Goal: Check status: Check status

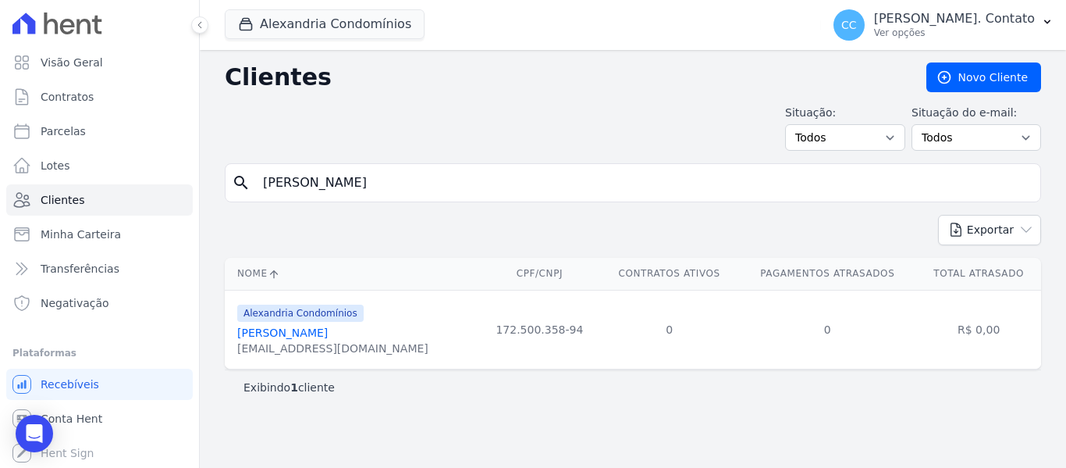
drag, startPoint x: 296, startPoint y: 164, endPoint x: 205, endPoint y: 146, distance: 92.3
click at [205, 146] on div "Clientes Novo Cliente Situação: Todos Adimplentes Inadimplentes Situação do e-m…" at bounding box center [633, 259] width 867 height 418
click at [31, 120] on link "Parcelas" at bounding box center [99, 131] width 187 height 31
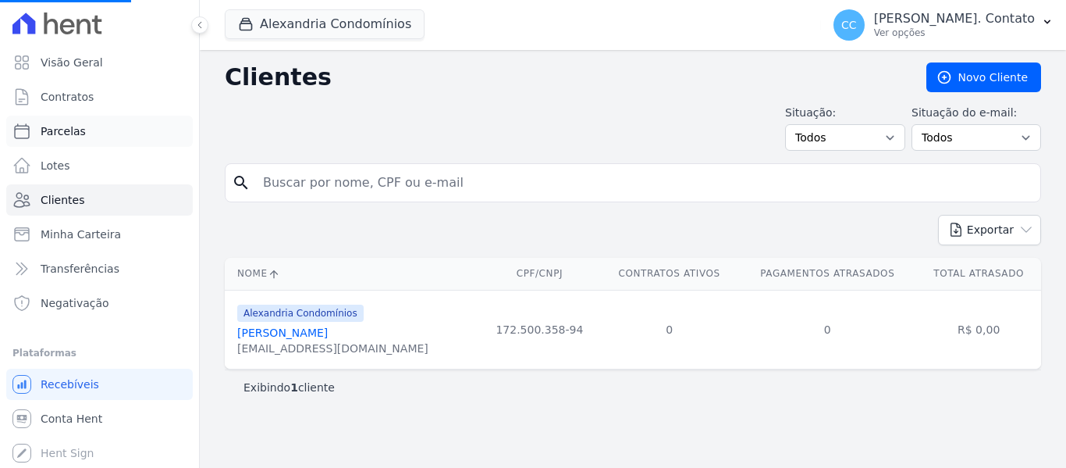
select select
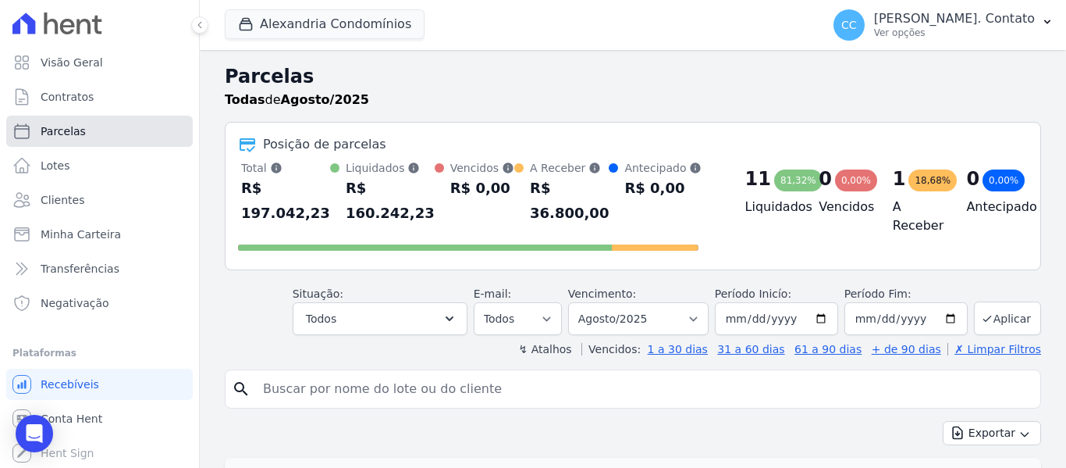
click at [109, 135] on link "Parcelas" at bounding box center [99, 131] width 187 height 31
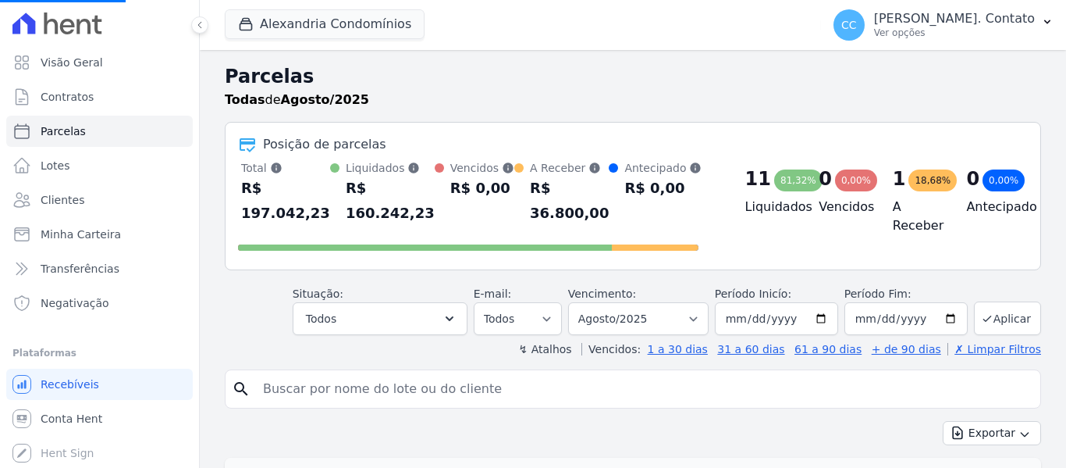
select select
click at [365, 16] on button "Alexandria Condomínios" at bounding box center [325, 24] width 200 height 30
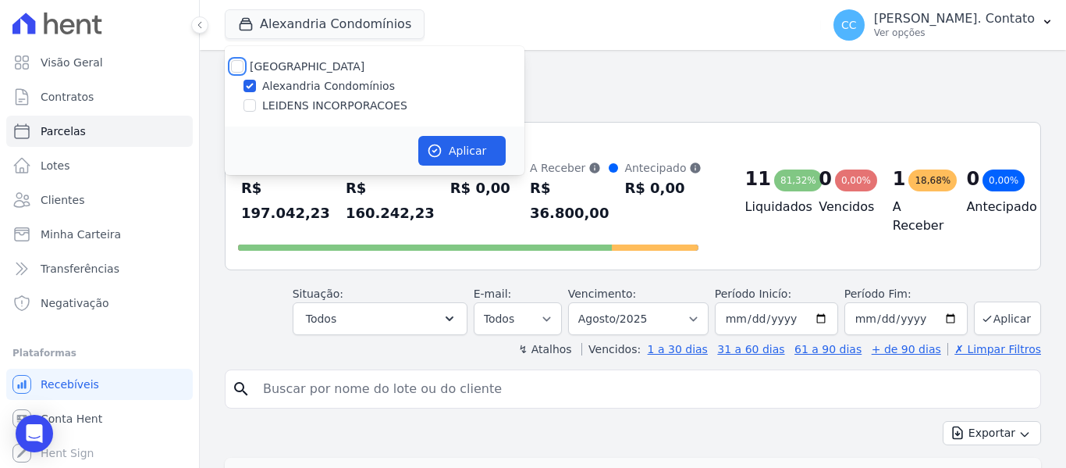
click at [242, 63] on input "[GEOGRAPHIC_DATA]" at bounding box center [237, 66] width 12 height 12
checkbox input "true"
click at [454, 144] on button "Aplicar" at bounding box center [461, 151] width 87 height 30
select select
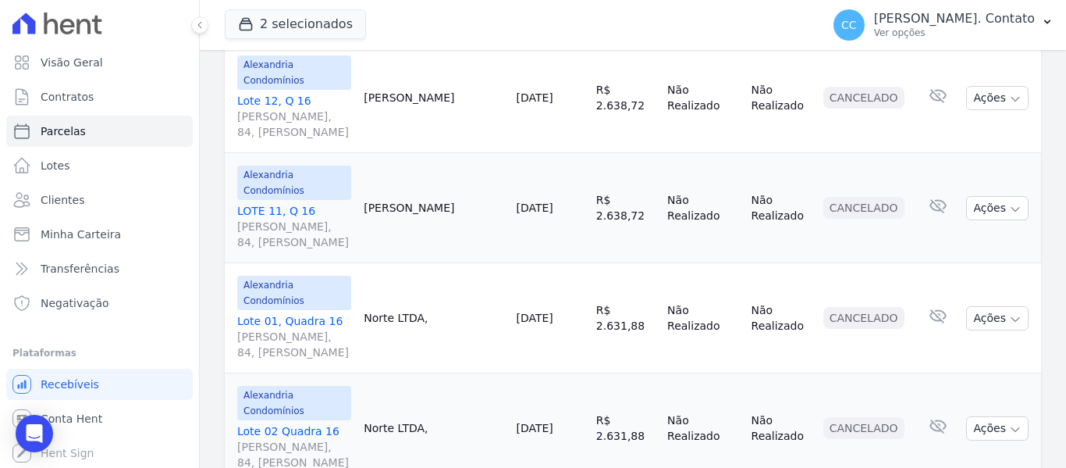
scroll to position [1483, 0]
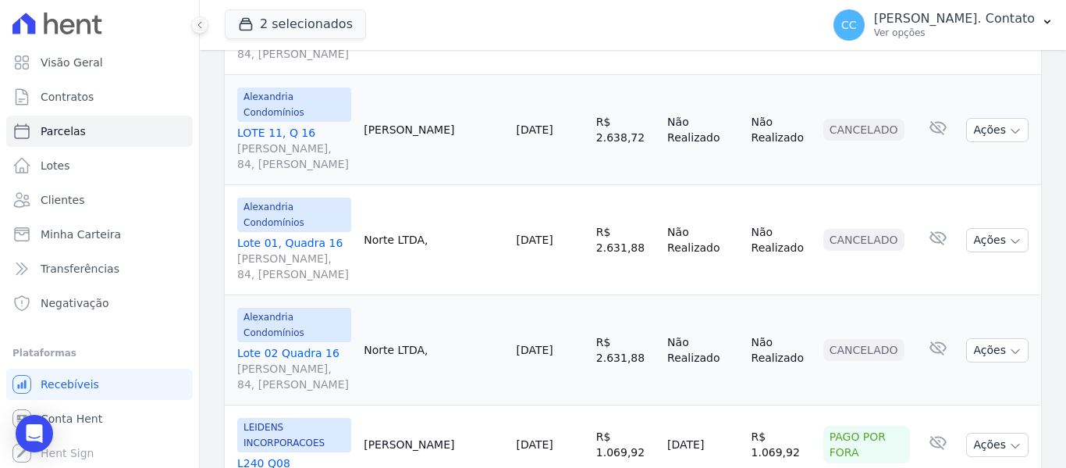
click at [779, 295] on td "Não Realizado" at bounding box center [782, 350] width 72 height 110
drag, startPoint x: 752, startPoint y: 14, endPoint x: 700, endPoint y: -10, distance: 57.6
click at [700, 0] on html "Visão Geral Contratos Parcelas Lotes Clientes Minha Carteira Transferências Neg…" at bounding box center [533, 234] width 1066 height 468
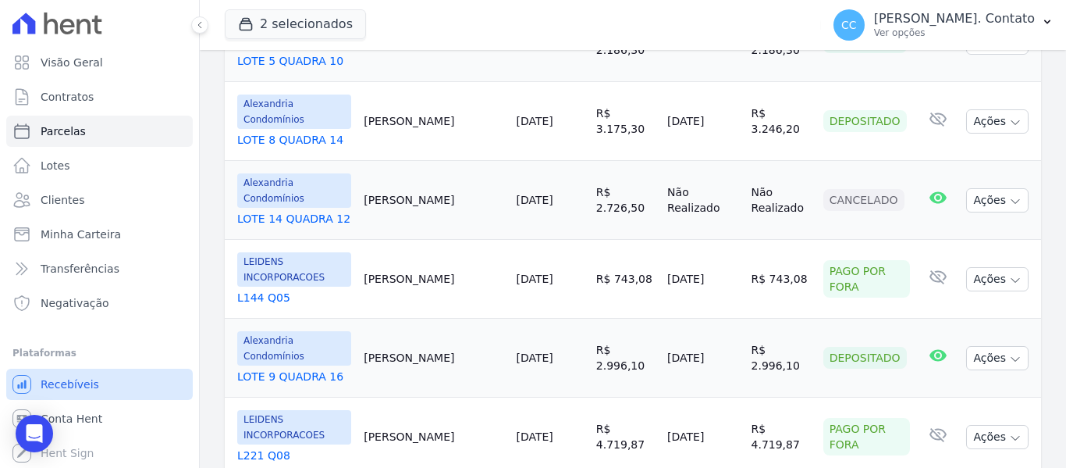
scroll to position [1, 0]
click at [72, 419] on span "Conta Hent" at bounding box center [72, 418] width 62 height 16
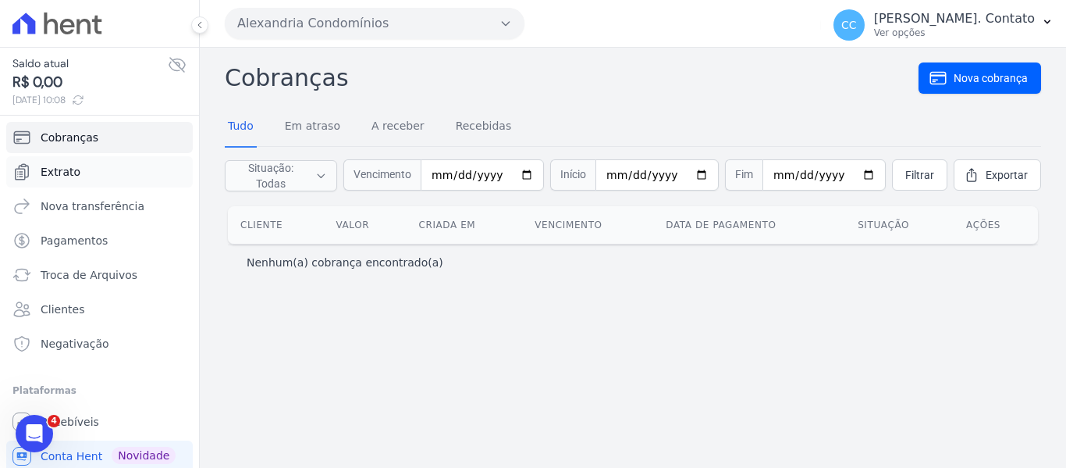
click at [54, 166] on span "Extrato" at bounding box center [61, 172] width 40 height 16
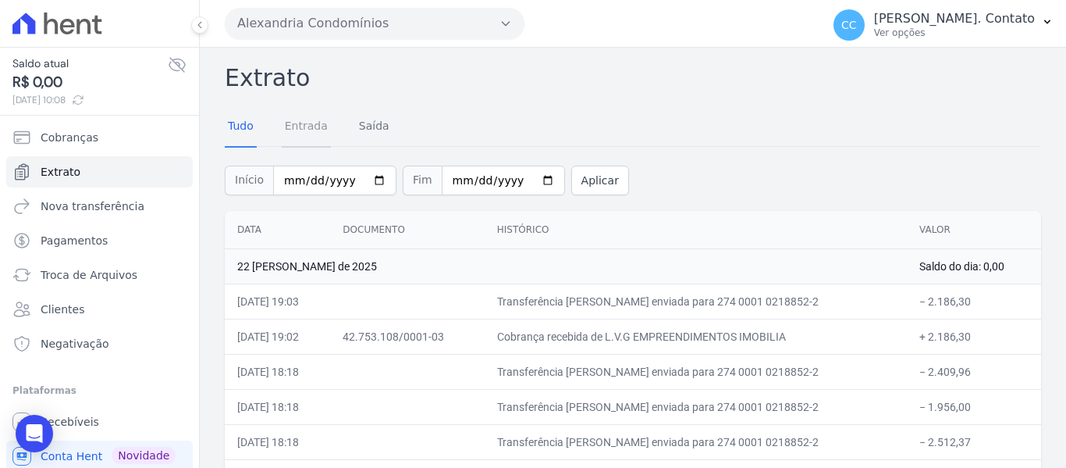
click at [310, 126] on link "Entrada" at bounding box center [306, 127] width 49 height 41
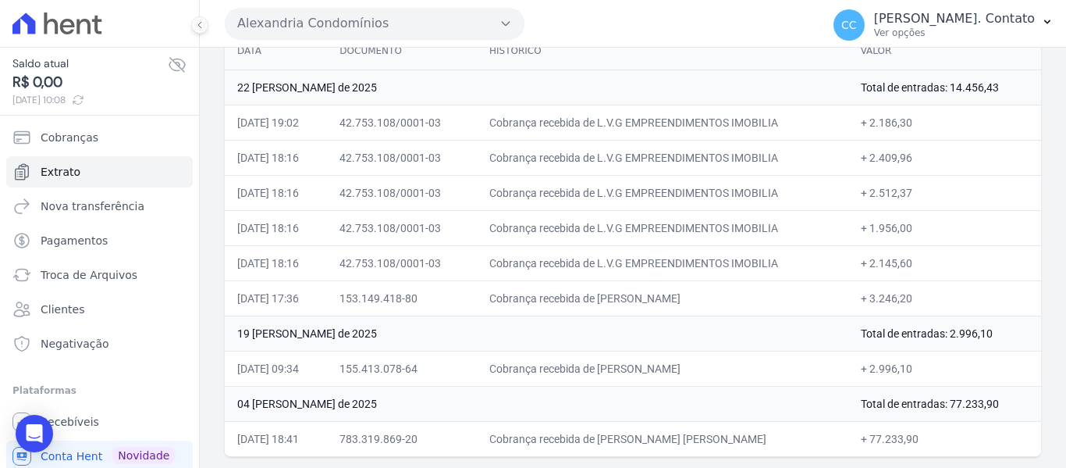
scroll to position [180, 0]
drag, startPoint x: 895, startPoint y: 89, endPoint x: 986, endPoint y: 73, distance: 92.8
click at [1001, 87] on td "Total de entradas: 14.456,43" at bounding box center [945, 85] width 193 height 35
copy td "Total de entradas: 14.456,43"
click at [860, 83] on td "Total de entradas: 14.456,43" at bounding box center [945, 85] width 193 height 35
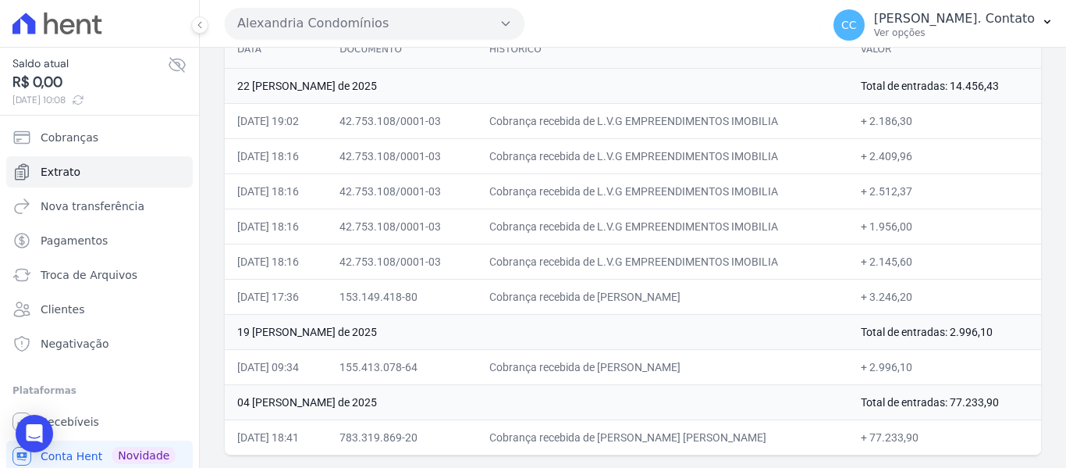
drag, startPoint x: 858, startPoint y: 83, endPoint x: 986, endPoint y: 88, distance: 128.2
click at [986, 88] on td "Total de entradas: 14.456,43" at bounding box center [945, 85] width 193 height 35
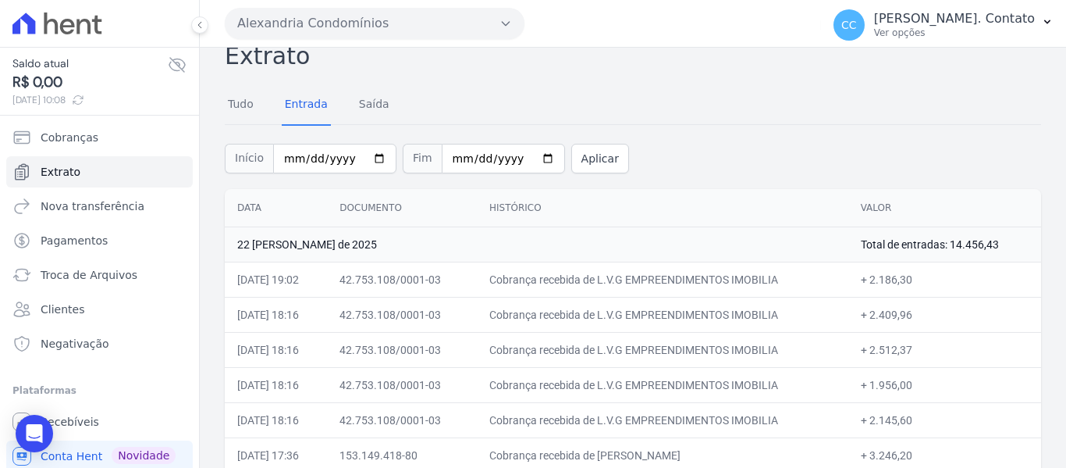
scroll to position [0, 0]
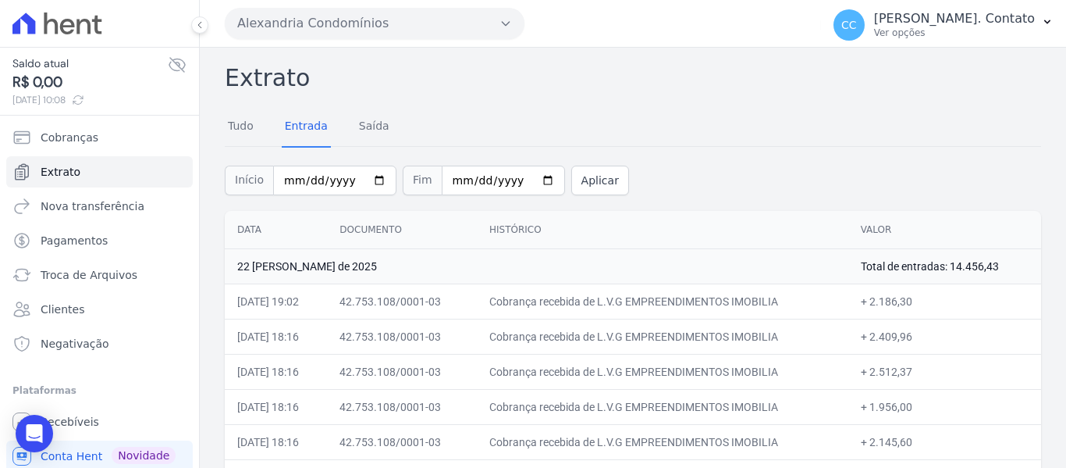
click at [501, 20] on icon "button" at bounding box center [506, 23] width 12 height 12
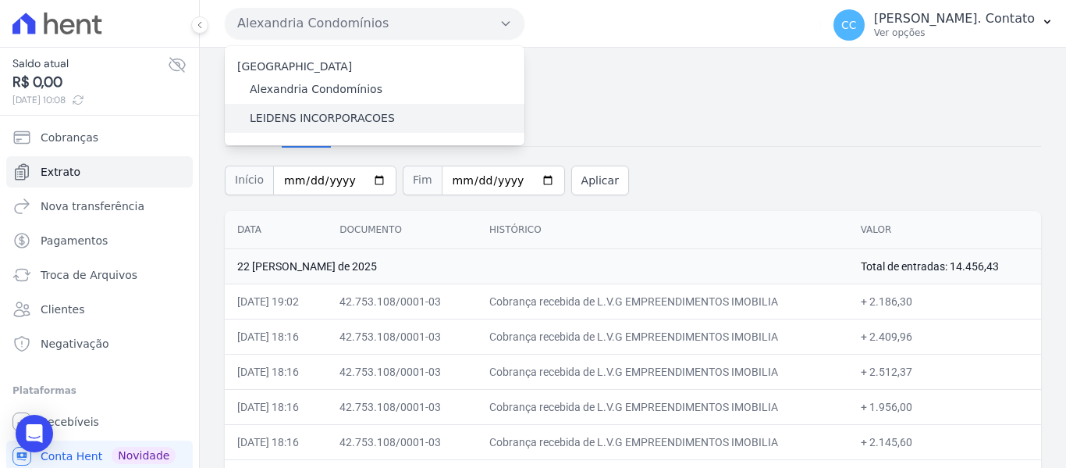
click at [315, 117] on label "LEIDENS INCORPORACOES" at bounding box center [322, 118] width 145 height 16
click at [0, 0] on input "LEIDENS INCORPORACOES" at bounding box center [0, 0] width 0 height 0
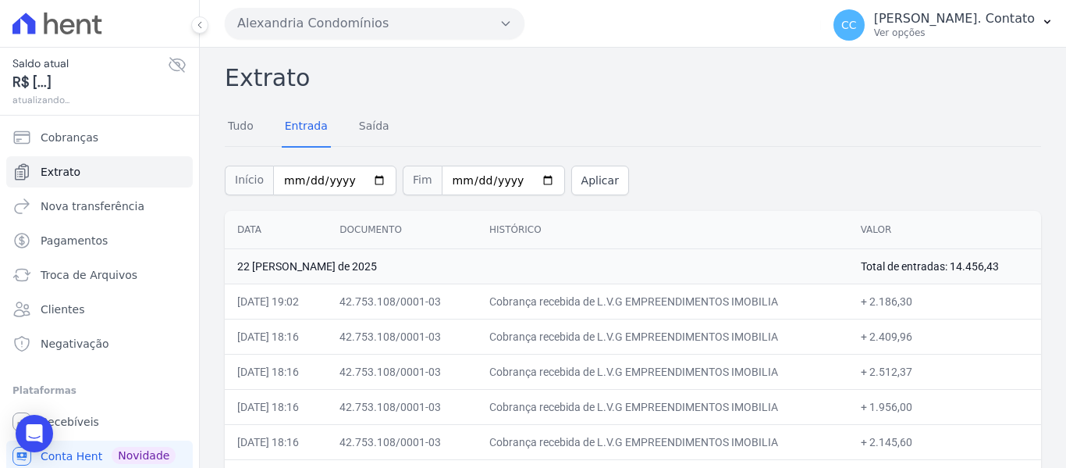
click at [328, 24] on button "Alexandria Condomínios" at bounding box center [375, 23] width 300 height 31
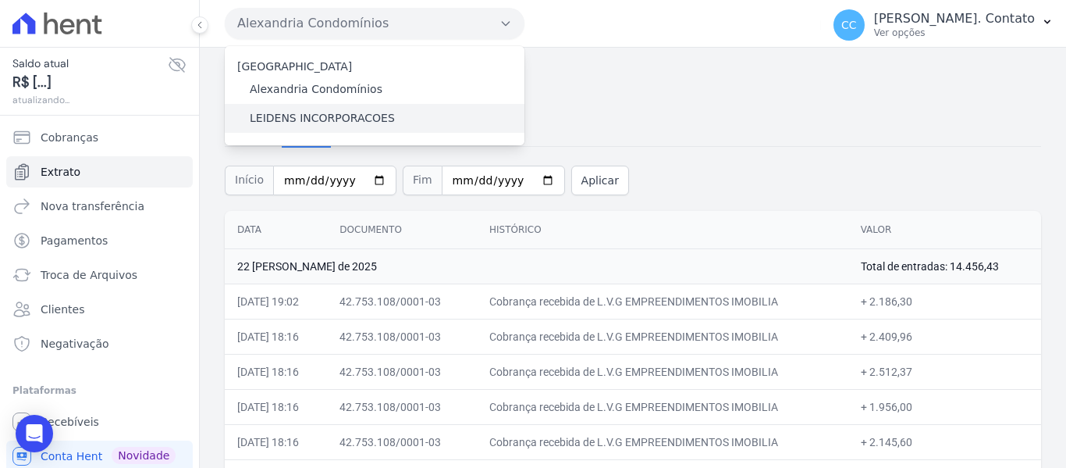
click at [278, 111] on label "LEIDENS INCORPORACOES" at bounding box center [322, 118] width 145 height 16
click at [0, 0] on input "LEIDENS INCORPORACOES" at bounding box center [0, 0] width 0 height 0
click at [278, 111] on label "LEIDENS INCORPORACOES" at bounding box center [322, 118] width 145 height 16
click at [0, 0] on input "LEIDENS INCORPORACOES" at bounding box center [0, 0] width 0 height 0
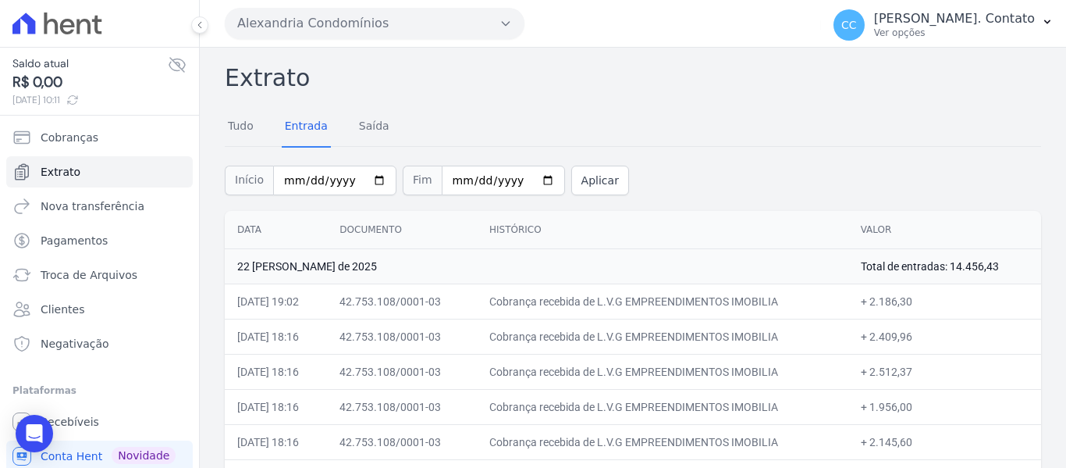
click at [511, 12] on button "Alexandria Condomínios" at bounding box center [375, 23] width 300 height 31
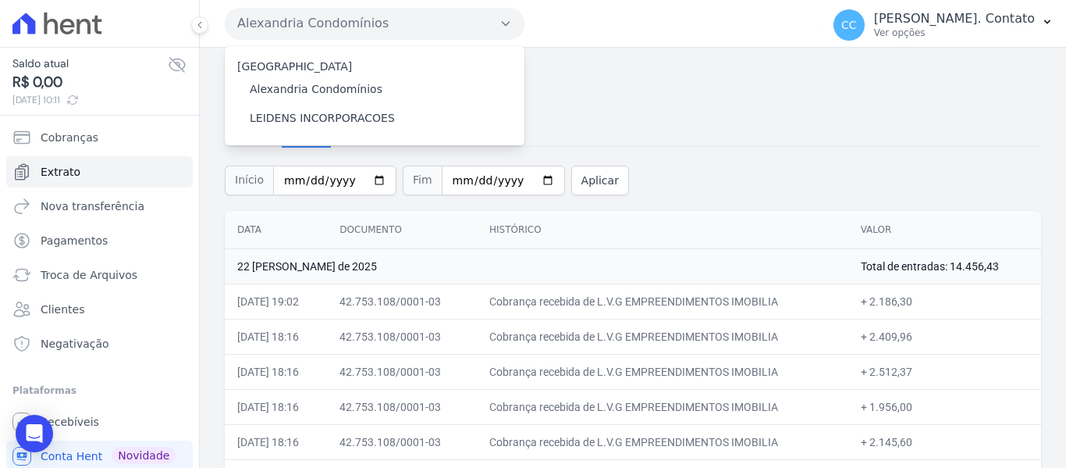
click at [704, 97] on div "Extrato Tudo Entrada Saída Início 2025-08-01 Fim 2025-08-26 Aplicar Data Docume…" at bounding box center [633, 347] width 817 height 575
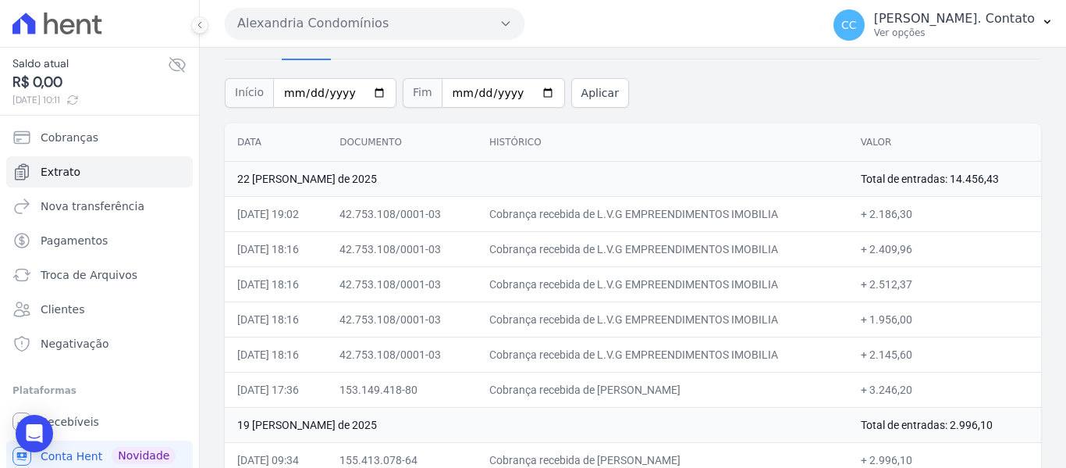
scroll to position [180, 0]
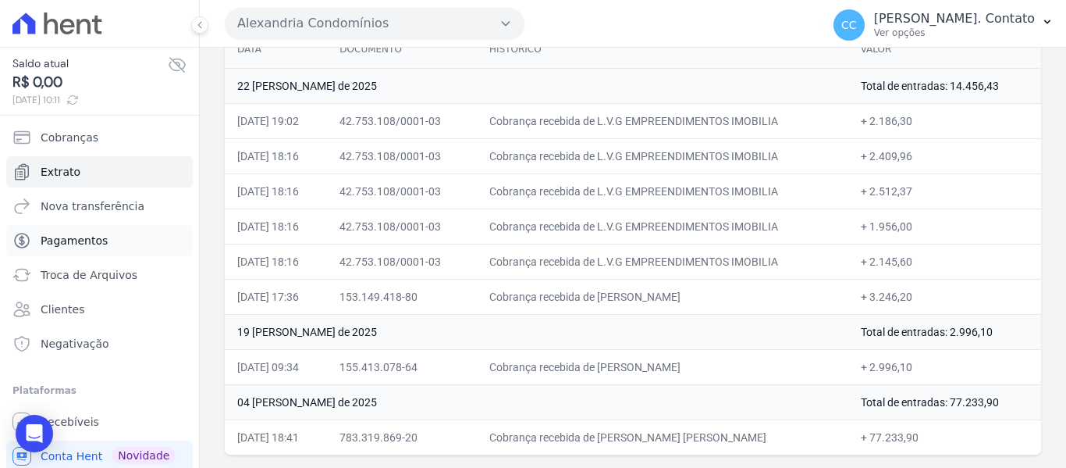
click at [80, 238] on span "Pagamentos" at bounding box center [74, 241] width 67 height 16
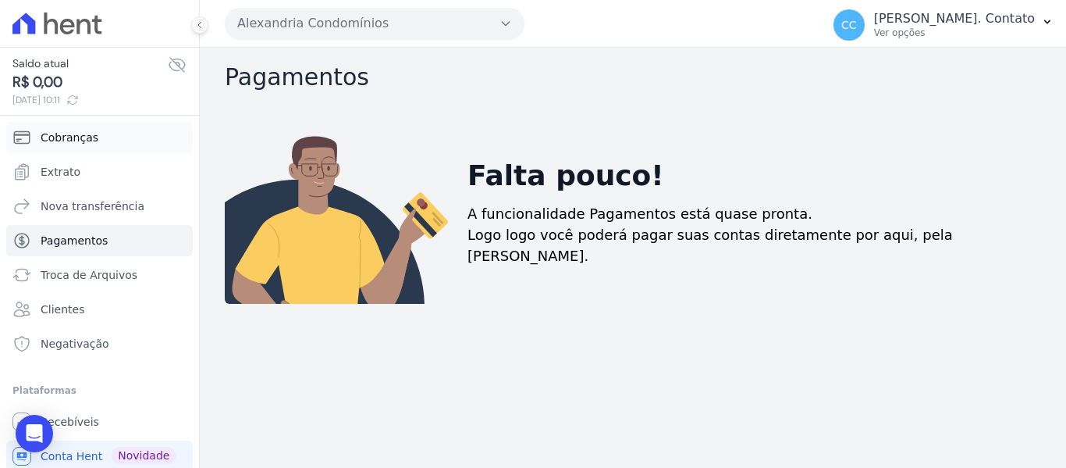
click at [56, 126] on link "Cobranças" at bounding box center [99, 137] width 187 height 31
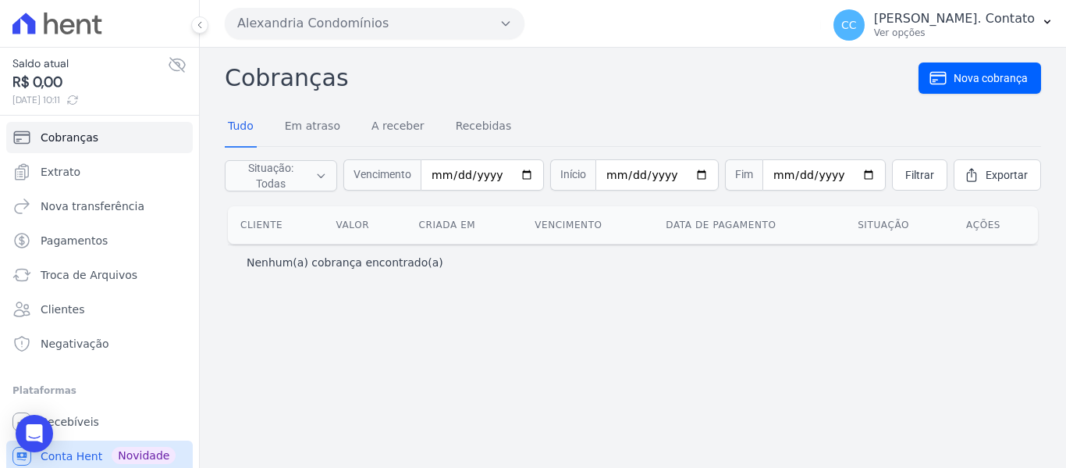
click at [72, 451] on span "Conta Hent" at bounding box center [72, 456] width 62 height 16
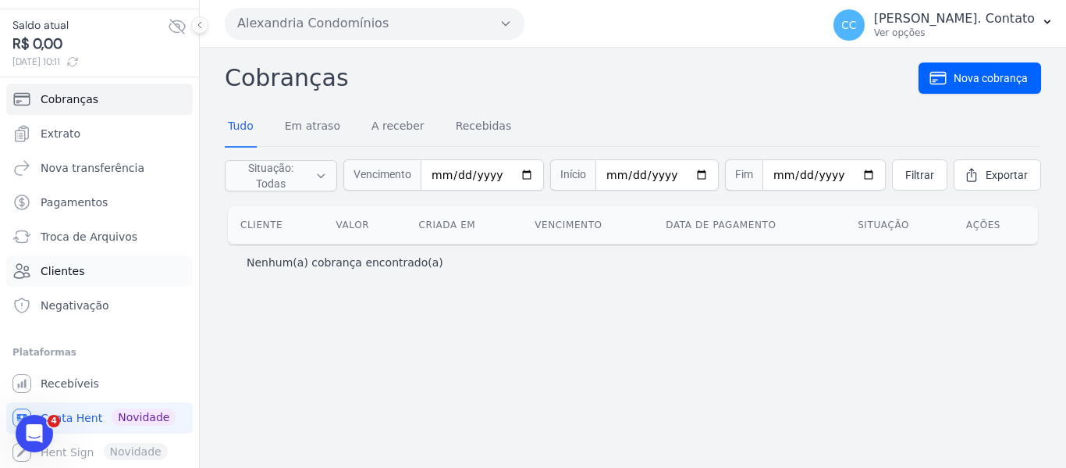
click at [66, 259] on link "Clientes" at bounding box center [99, 270] width 187 height 31
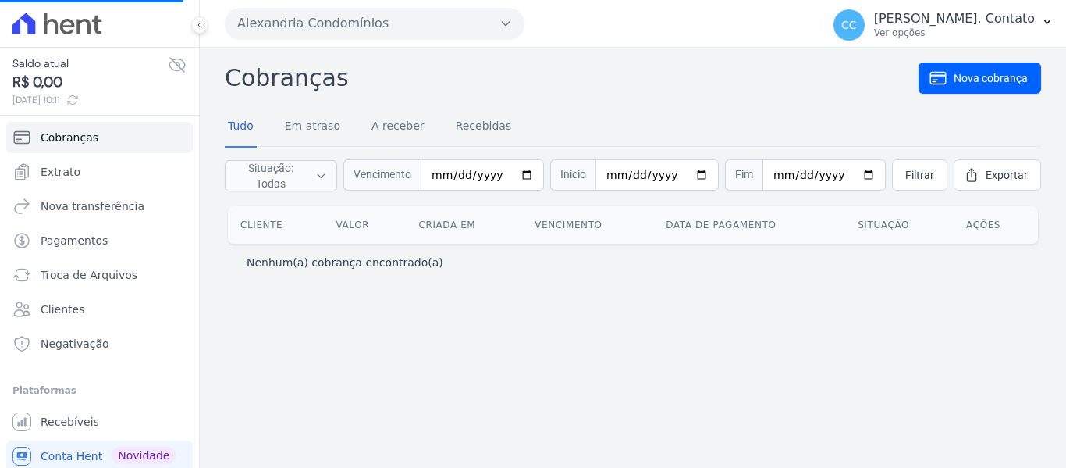
select select
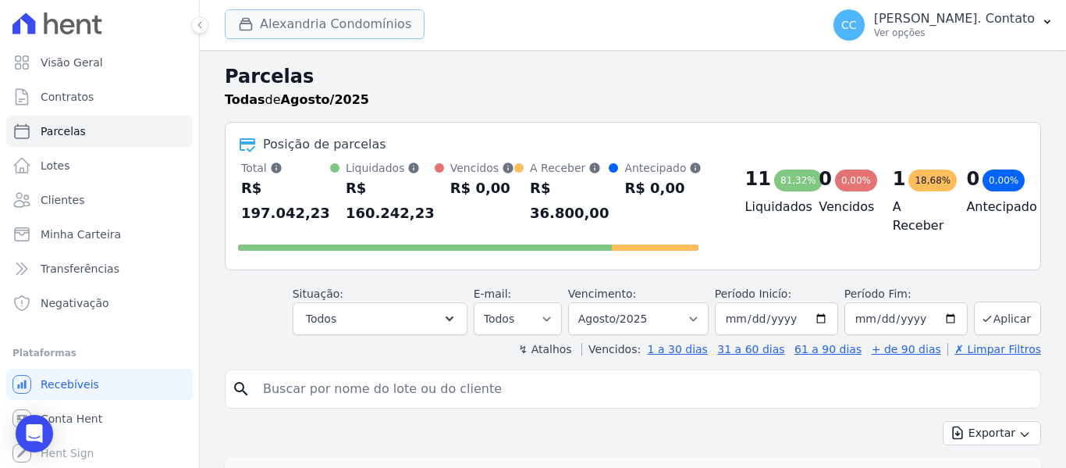
click at [395, 15] on button "Alexandria Condomínios" at bounding box center [325, 24] width 200 height 30
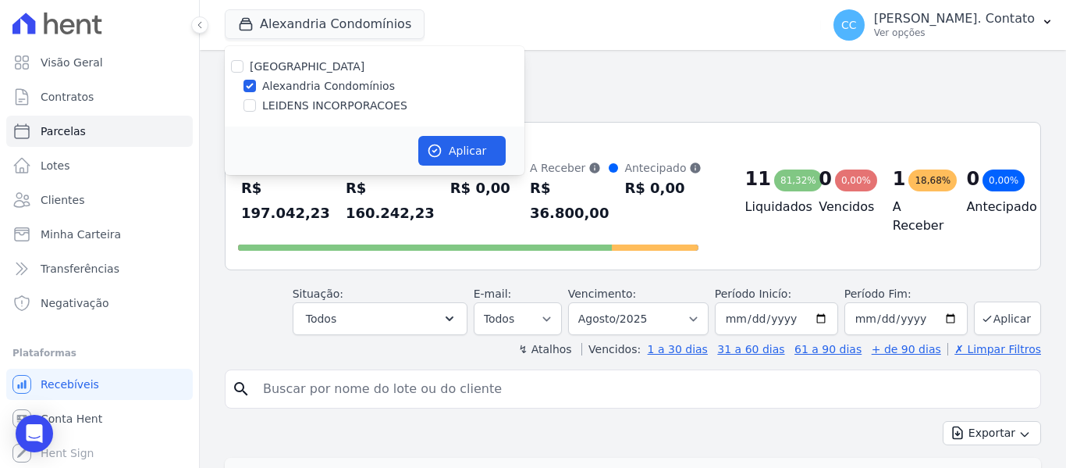
click at [244, 64] on div "[GEOGRAPHIC_DATA]" at bounding box center [375, 67] width 300 height 16
click at [240, 66] on input "[GEOGRAPHIC_DATA]" at bounding box center [237, 66] width 12 height 12
checkbox input "true"
click at [481, 148] on button "Aplicar" at bounding box center [461, 151] width 87 height 30
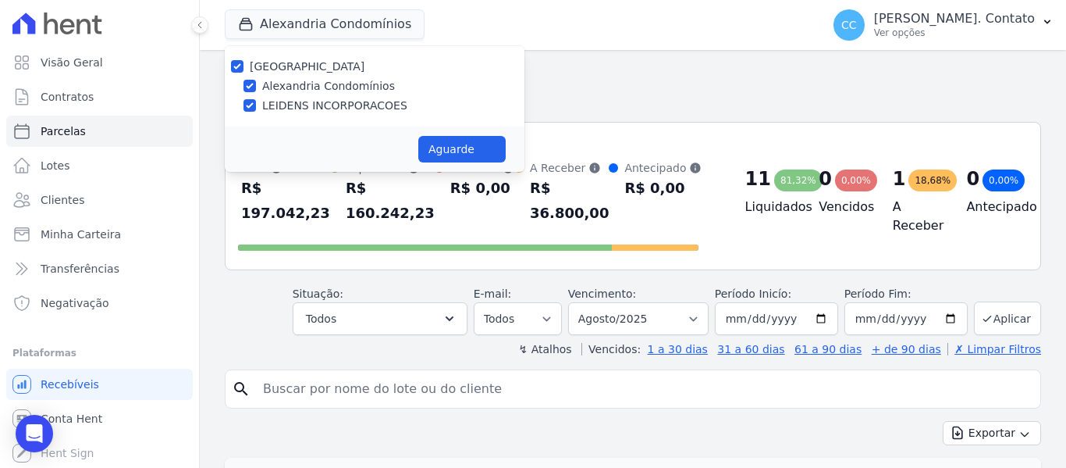
select select
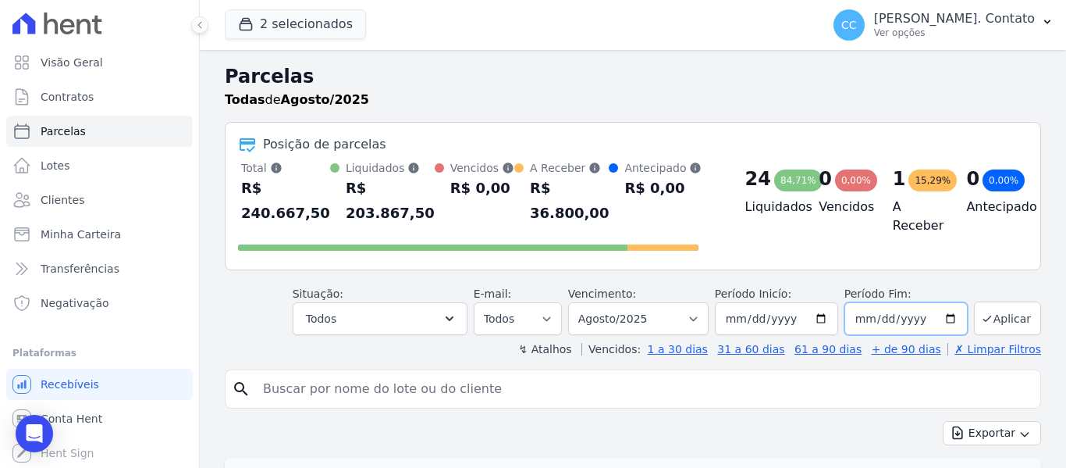
click at [947, 317] on input "[DATE]" at bounding box center [906, 318] width 123 height 33
click at [704, 83] on h2 "Parcelas" at bounding box center [633, 76] width 817 height 28
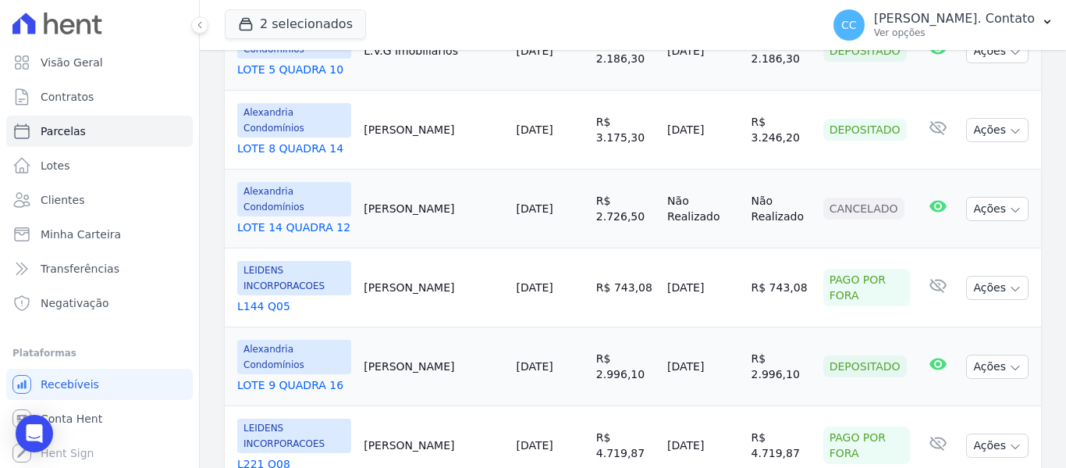
scroll to position [1964, 0]
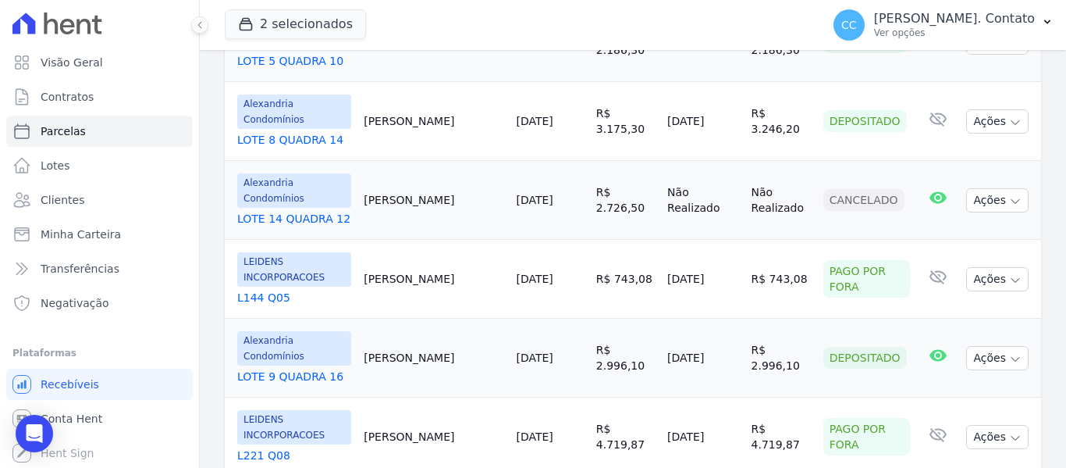
select select
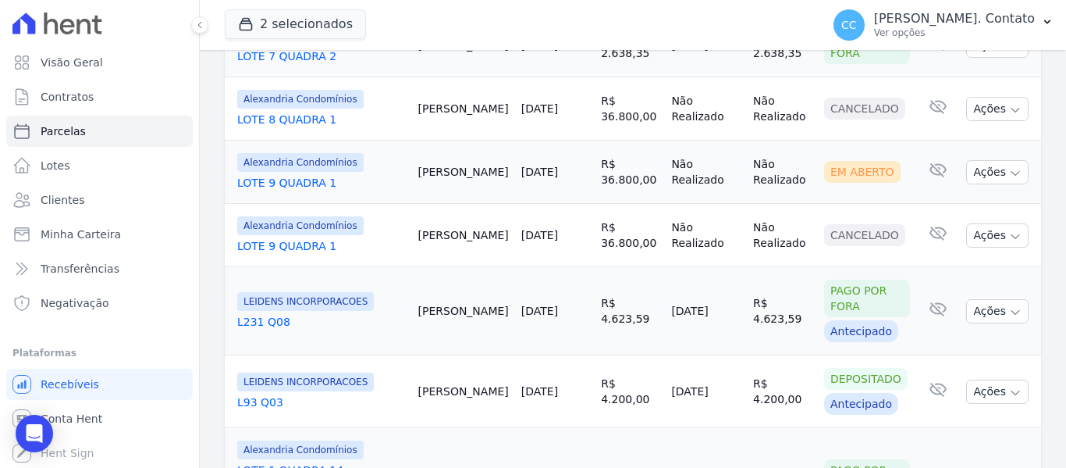
scroll to position [674, 0]
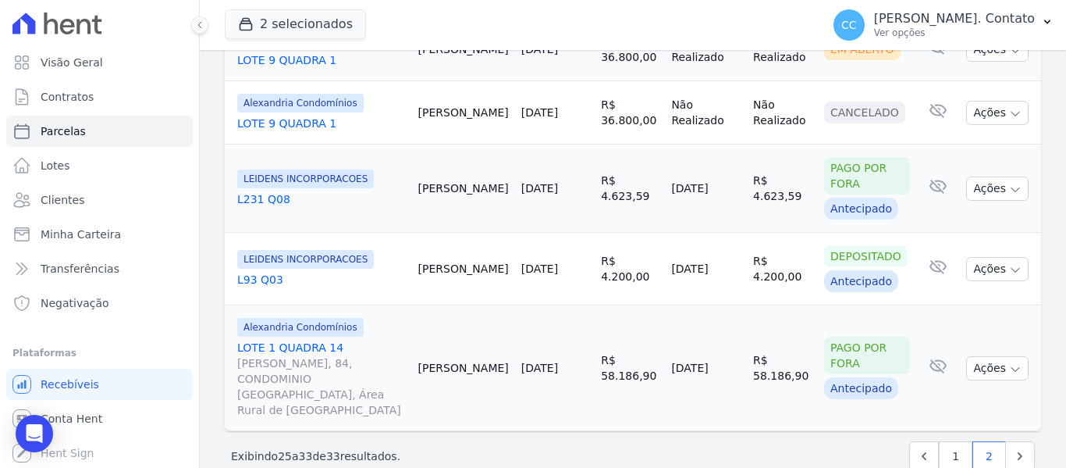
drag, startPoint x: 511, startPoint y: 272, endPoint x: 788, endPoint y: 281, distance: 276.5
click at [800, 283] on tr "LEIDENS INCORPORACOES L93 Q03 Luciano Espineli 22/09/2025 R$ 4.200,00 21/08/202…" at bounding box center [633, 269] width 817 height 73
drag, startPoint x: 445, startPoint y: 267, endPoint x: 790, endPoint y: 279, distance: 345.3
click at [790, 279] on tr "LEIDENS INCORPORACOES L93 Q03 Luciano Espineli 22/09/2025 R$ 4.200,00 21/08/202…" at bounding box center [633, 269] width 817 height 73
copy tr "Luciano Espineli 22/09/2025 R$ 4.200,00 21/08/2025 R$ 4.200,00"
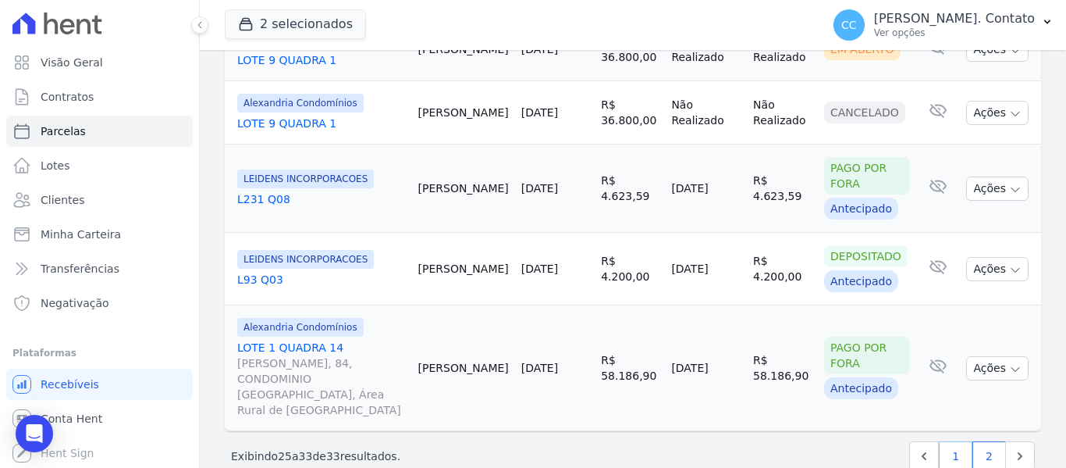
click at [948, 441] on link "1" at bounding box center [956, 456] width 34 height 30
select select
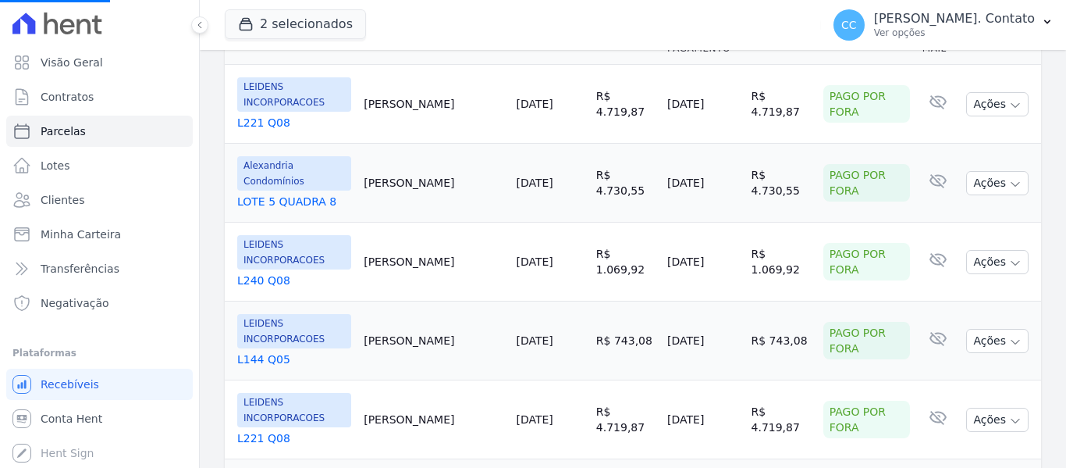
scroll to position [468, 0]
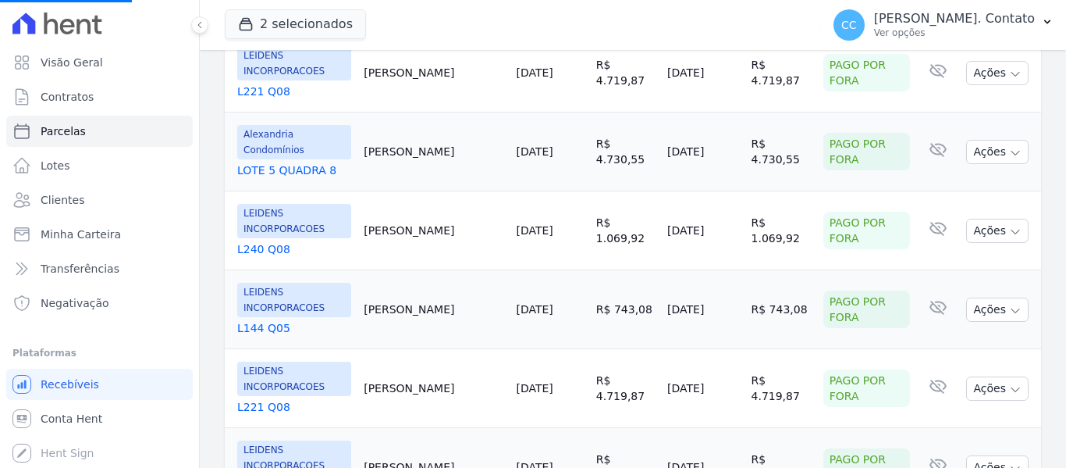
select select
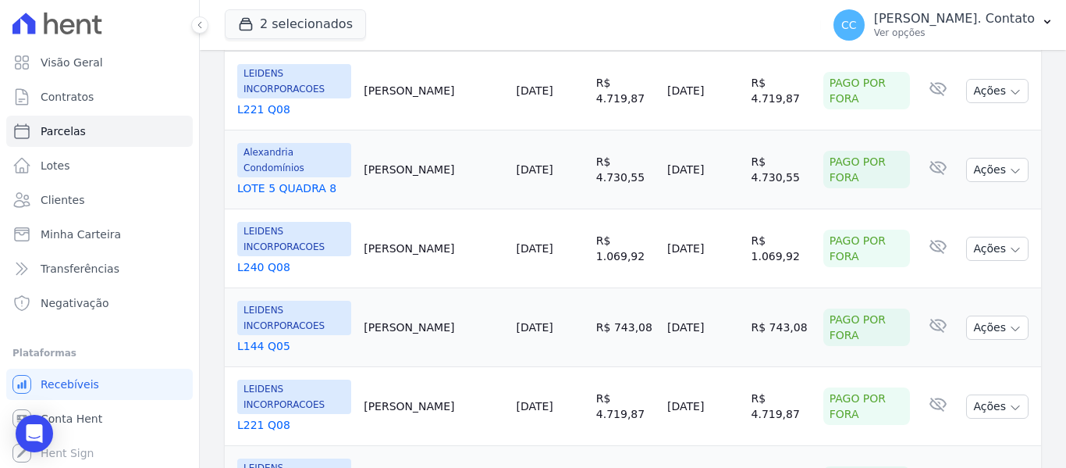
scroll to position [234, 0]
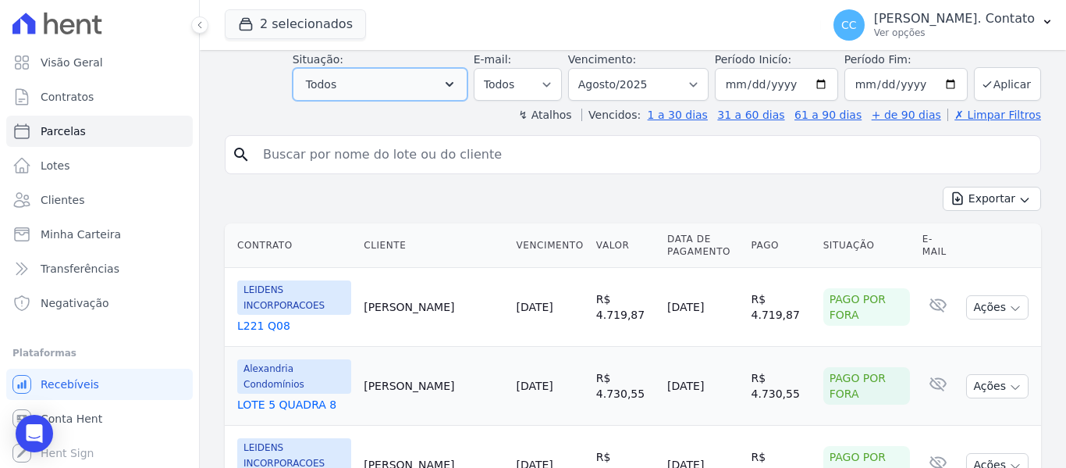
click at [405, 99] on button "Todos" at bounding box center [380, 84] width 175 height 33
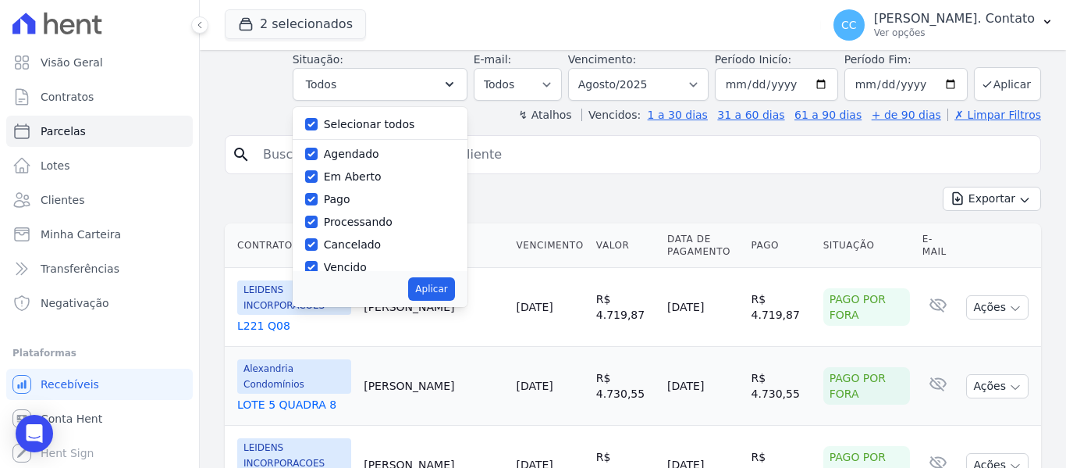
click at [316, 124] on div "Selecionar todos Agendado Em Aberto Pago Processando Cancelado Vencido Transfer…" at bounding box center [380, 189] width 175 height 164
click at [318, 127] on input "Selecionar todos" at bounding box center [311, 124] width 12 height 12
checkbox input "false"
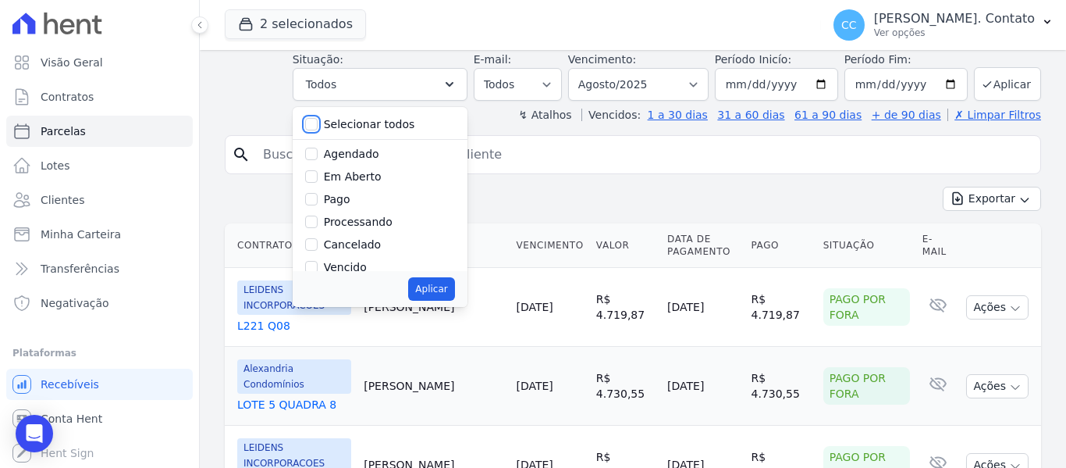
checkbox input "false"
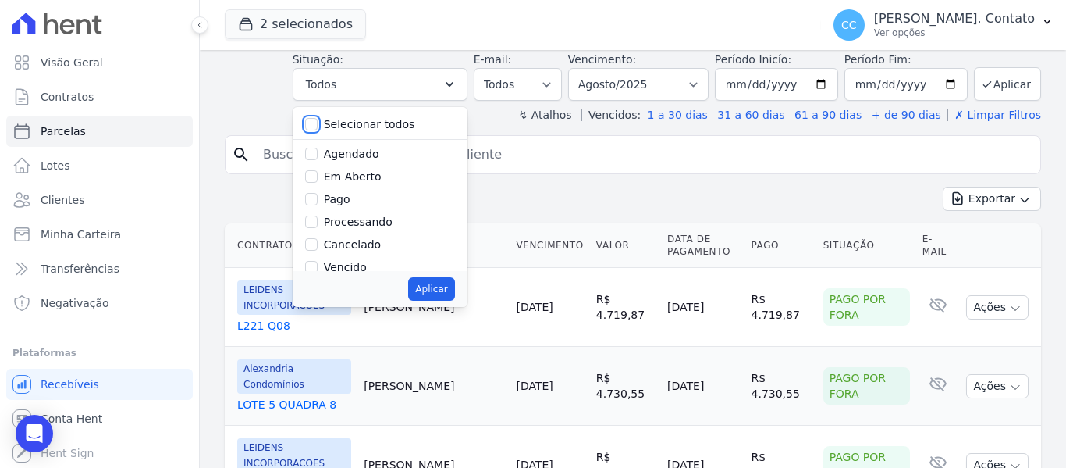
checkbox input "false"
click at [318, 198] on input "Pago" at bounding box center [311, 199] width 12 height 12
checkbox input "true"
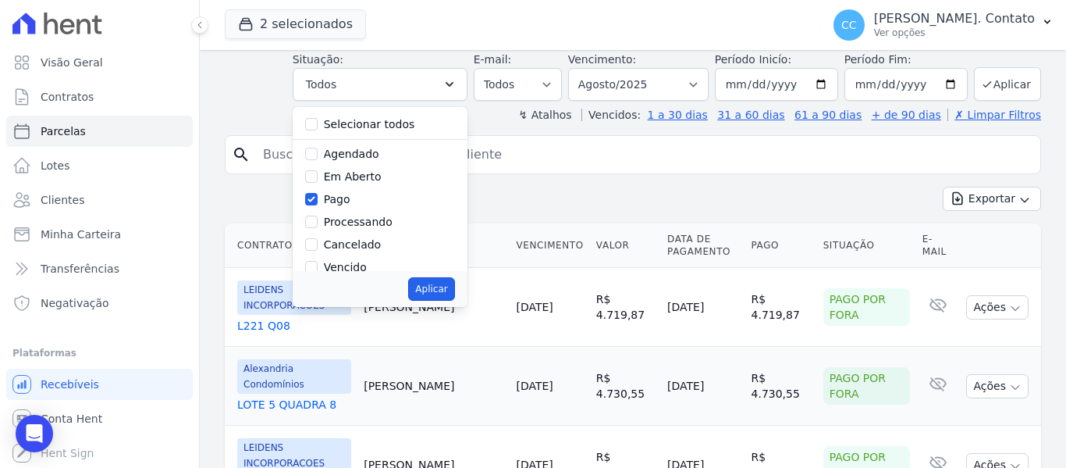
click at [447, 289] on button "Aplicar" at bounding box center [431, 288] width 46 height 23
select select "paid"
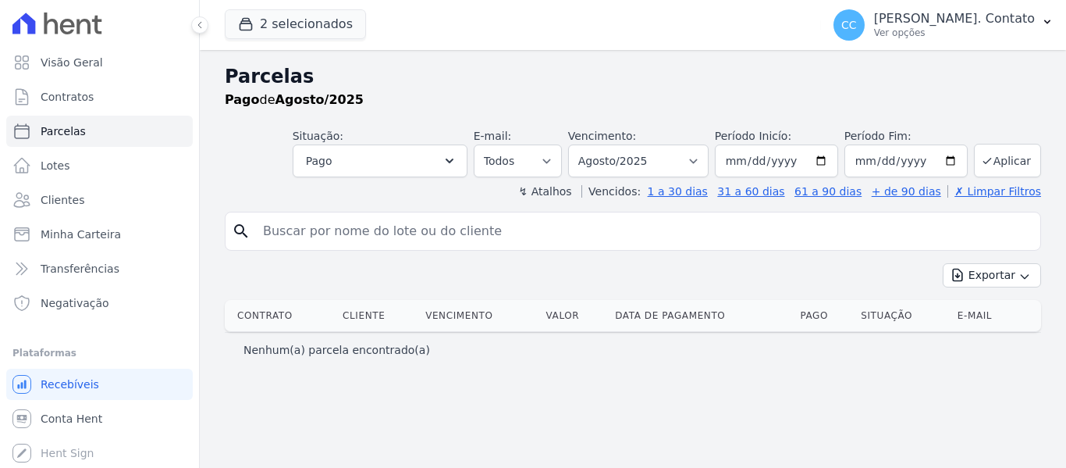
select select
click at [1015, 162] on button "Aplicar" at bounding box center [1007, 161] width 67 height 34
select select
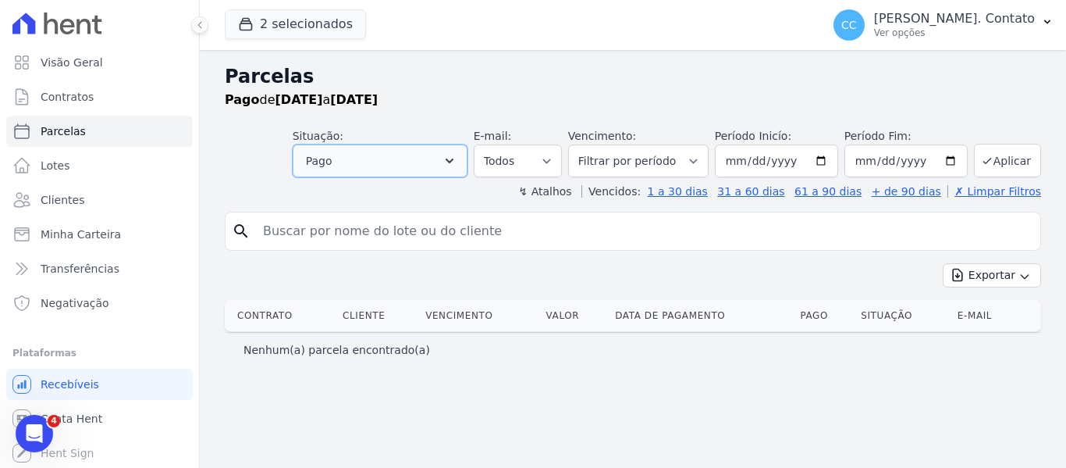
click at [458, 164] on icon "button" at bounding box center [450, 161] width 16 height 16
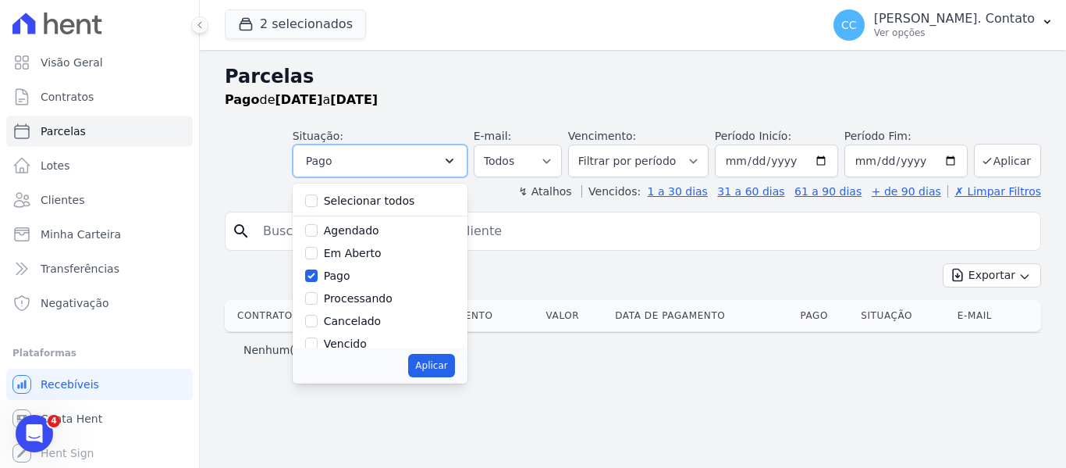
scroll to position [78, 0]
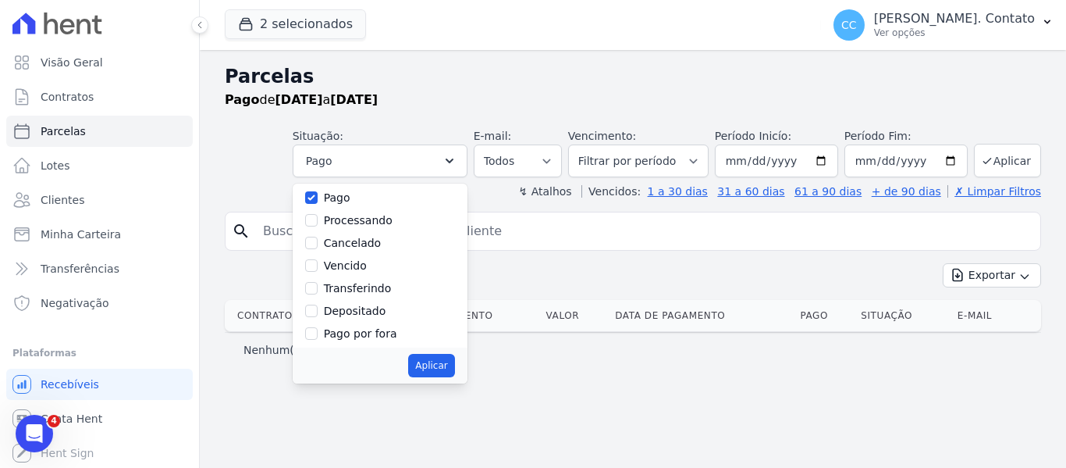
click at [392, 288] on label "Transferindo" at bounding box center [358, 288] width 68 height 12
click at [318, 288] on input "Transferindo" at bounding box center [311, 288] width 12 height 12
checkbox input "true"
drag, startPoint x: 385, startPoint y: 312, endPoint x: 392, endPoint y: 319, distance: 10.5
click at [385, 312] on label "Depositado" at bounding box center [355, 310] width 62 height 12
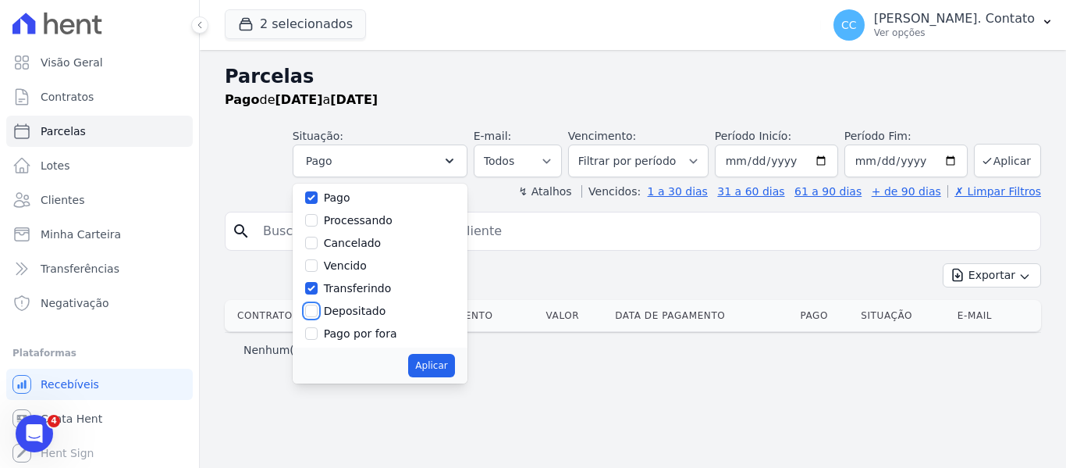
click at [318, 312] on input "Depositado" at bounding box center [311, 310] width 12 height 12
checkbox input "true"
click at [454, 363] on button "Aplicar" at bounding box center [431, 365] width 46 height 23
select select "paid"
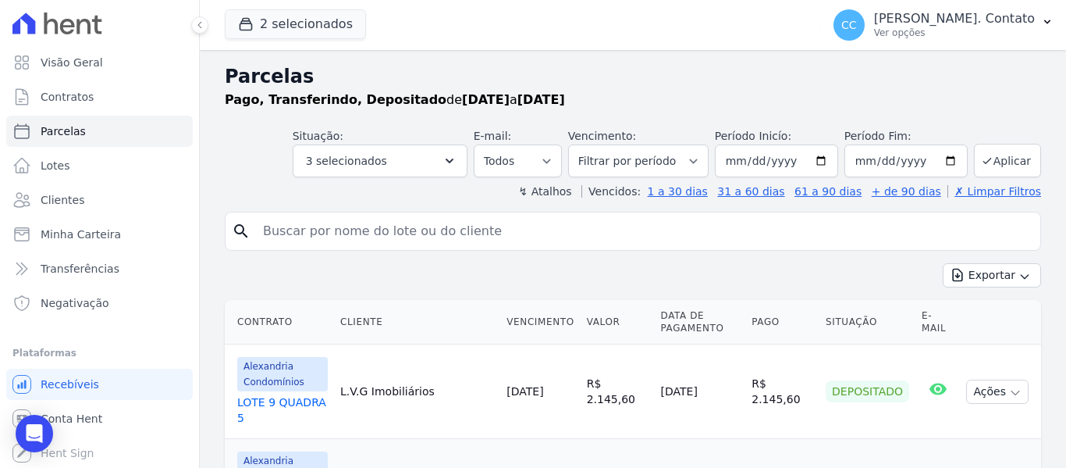
select select
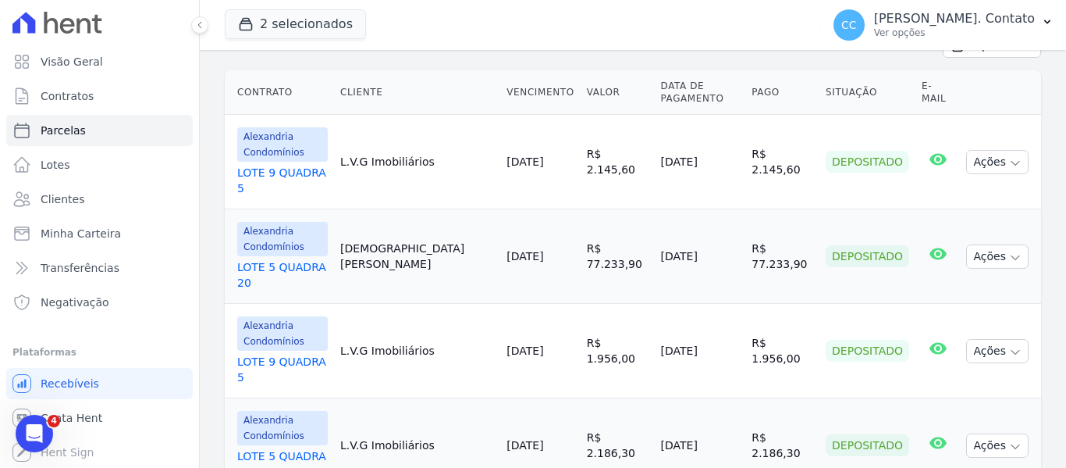
scroll to position [234, 0]
